Goal: Complete application form: Complete application form

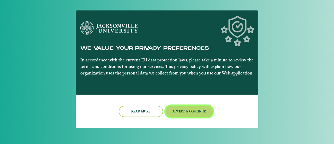
click at [181, 114] on button "Accept & Continue" at bounding box center [189, 111] width 47 height 11
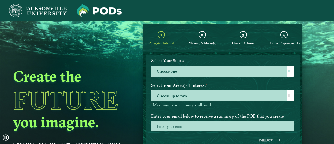
scroll to position [62, 0]
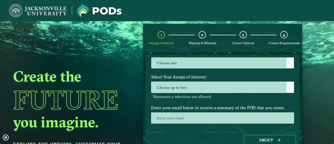
click at [289, 63] on span at bounding box center [289, 63] width 1 height 4
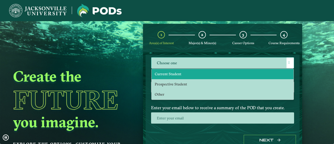
click at [231, 77] on li "Current Student" at bounding box center [223, 74] width 142 height 10
select select "[object Object]"
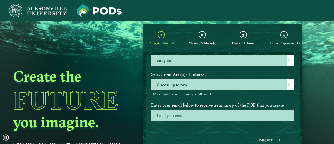
scroll to position [93, 0]
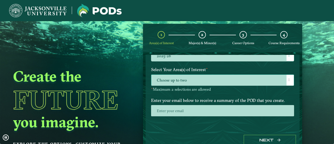
click at [289, 80] on span at bounding box center [289, 80] width 1 height 4
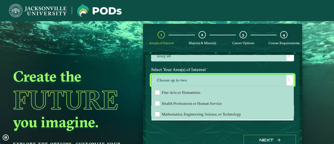
scroll to position [98, 0]
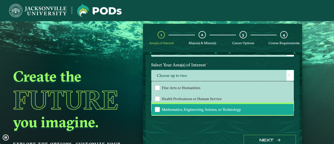
click at [209, 109] on span "Mathematics, Engineering, Science, or Technology" at bounding box center [201, 109] width 79 height 5
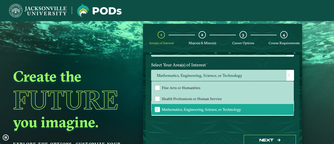
click at [179, 124] on div "Welcome to the POD s app [GEOGRAPHIC_DATA] offers you the freedom to pursue you…" at bounding box center [223, 93] width 154 height 76
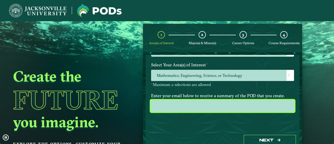
click at [195, 107] on input "email" at bounding box center [222, 105] width 143 height 11
type input "[EMAIL_ADDRESS][DOMAIN_NAME]"
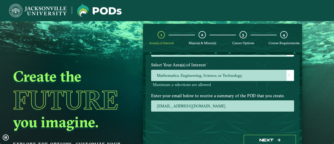
click at [214, 119] on div "Welcome to the POD s app [GEOGRAPHIC_DATA] offers you the freedom to pursue you…" at bounding box center [223, 93] width 154 height 76
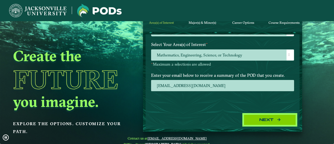
click at [254, 122] on button "Next" at bounding box center [270, 119] width 52 height 11
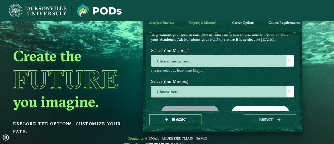
scroll to position [34, 0]
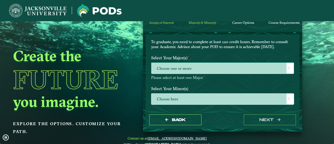
click at [289, 67] on span at bounding box center [289, 68] width 1 height 4
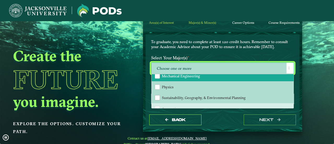
scroll to position [125, 0]
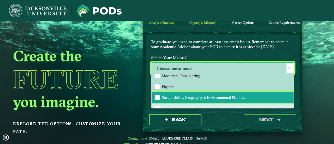
click at [157, 97] on div "Sustainability, Geography, & Environmental Planning" at bounding box center [157, 97] width 5 height 5
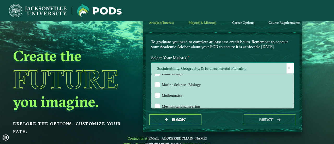
scroll to position [93, 0]
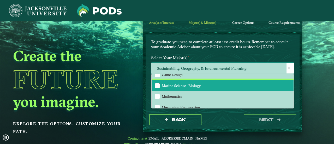
click at [156, 85] on div "Marine Science--Biology" at bounding box center [157, 85] width 5 height 5
click at [289, 67] on span at bounding box center [289, 68] width 1 height 4
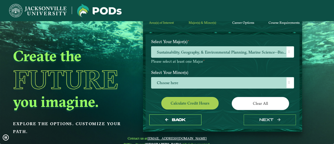
scroll to position [51, 0]
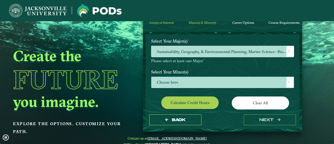
click at [289, 81] on span at bounding box center [289, 82] width 1 height 4
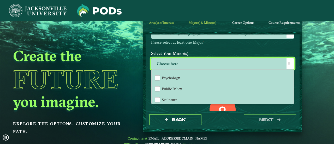
scroll to position [466, 0]
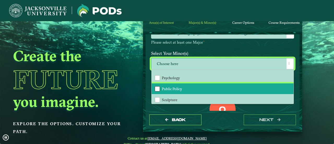
click at [158, 88] on div "Public Policy" at bounding box center [157, 88] width 5 height 5
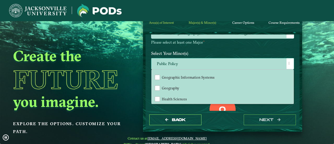
scroll to position [271, 0]
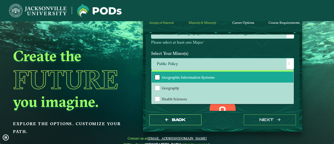
click at [155, 77] on div "Geographic Information Systems" at bounding box center [157, 77] width 5 height 5
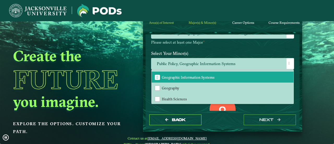
click at [244, 108] on div "0 Total Credit Hours" at bounding box center [222, 118] width 151 height 44
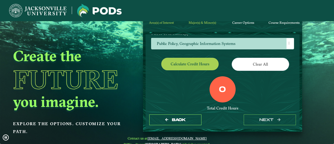
scroll to position [86, 0]
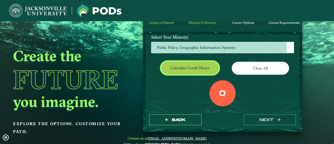
click at [184, 70] on button "Calculate credit hours" at bounding box center [189, 68] width 57 height 12
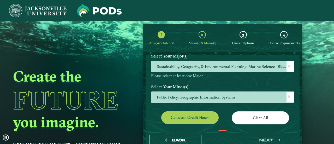
scroll to position [49, 0]
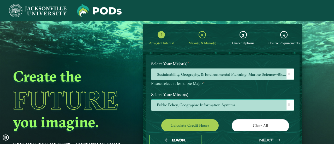
click at [289, 102] on div at bounding box center [290, 104] width 7 height 11
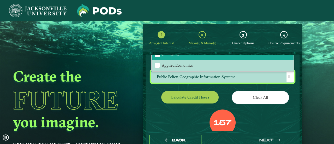
scroll to position [76, 0]
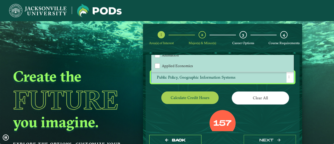
click at [152, 89] on div "EXPLORE OUR PROGRAMS Choose your major(s) and minor(s) in the dropdown windows …" at bounding box center [222, 76] width 143 height 184
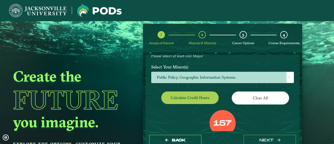
click at [235, 75] on span "Public Policy, Geographic Information Systems" at bounding box center [222, 77] width 143 height 11
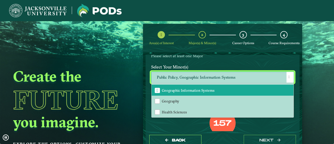
scroll to position [266, 0]
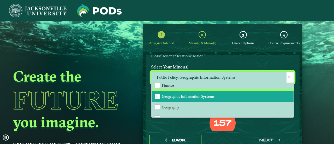
click at [157, 94] on span "Geographic Information Systems" at bounding box center [158, 96] width 2 height 5
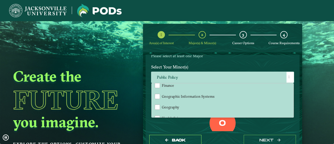
click at [156, 121] on div "0 Total Credit Hours" at bounding box center [222, 132] width 151 height 44
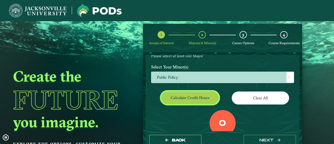
click at [199, 102] on button "Calculate credit hours" at bounding box center [189, 97] width 57 height 12
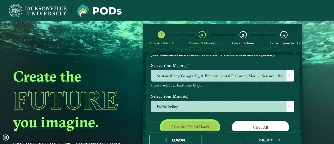
scroll to position [47, 0]
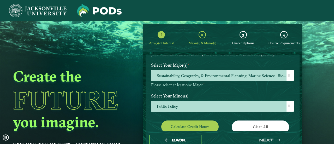
click at [287, 104] on div at bounding box center [290, 106] width 7 height 11
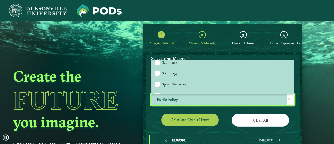
scroll to position [468, 0]
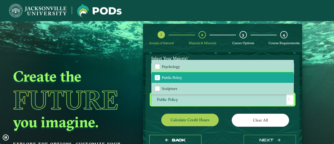
click at [157, 77] on span "Public Policy" at bounding box center [158, 77] width 2 height 5
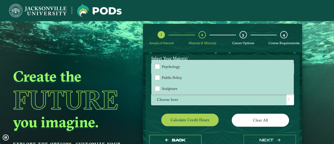
click at [149, 112] on div "EXPLORE OUR PROGRAMS Choose your major(s) and minor(s) in the dropdown windows …" at bounding box center [223, 93] width 154 height 76
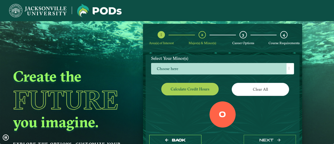
scroll to position [93, 0]
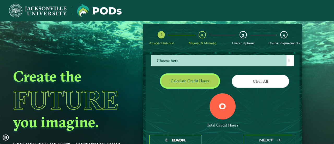
click at [192, 78] on button "Calculate credit hours" at bounding box center [189, 81] width 57 height 12
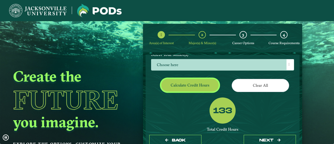
scroll to position [111, 0]
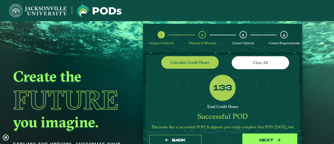
click at [256, 138] on button "next" at bounding box center [270, 140] width 52 height 11
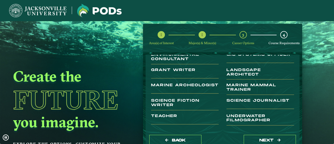
scroll to position [53, 0]
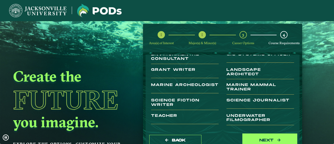
click at [260, 137] on button "next" at bounding box center [270, 140] width 52 height 11
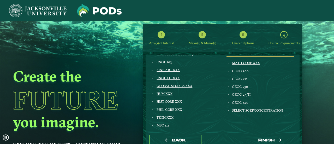
scroll to position [94, 0]
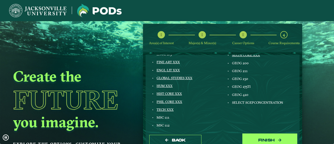
click at [256, 140] on button "Finish" at bounding box center [270, 140] width 52 height 11
